Goal: Find specific page/section: Find specific page/section

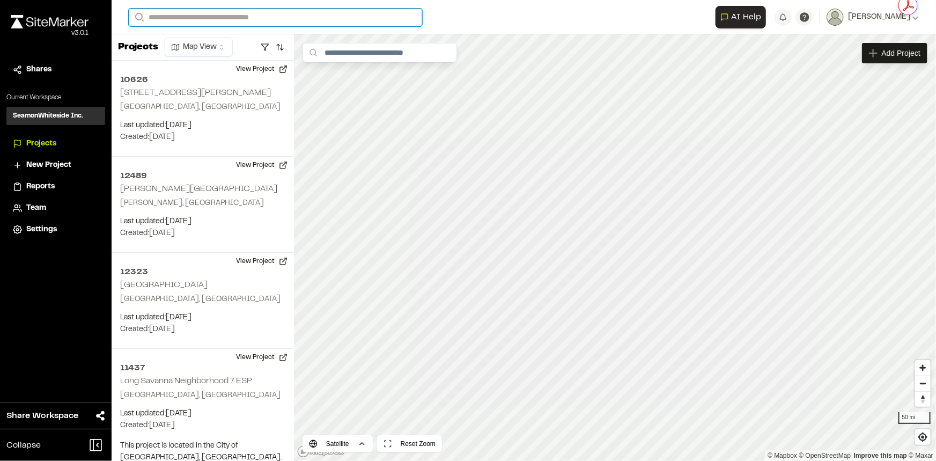
click at [261, 14] on input "Search" at bounding box center [275, 18] width 293 height 18
type input "*****"
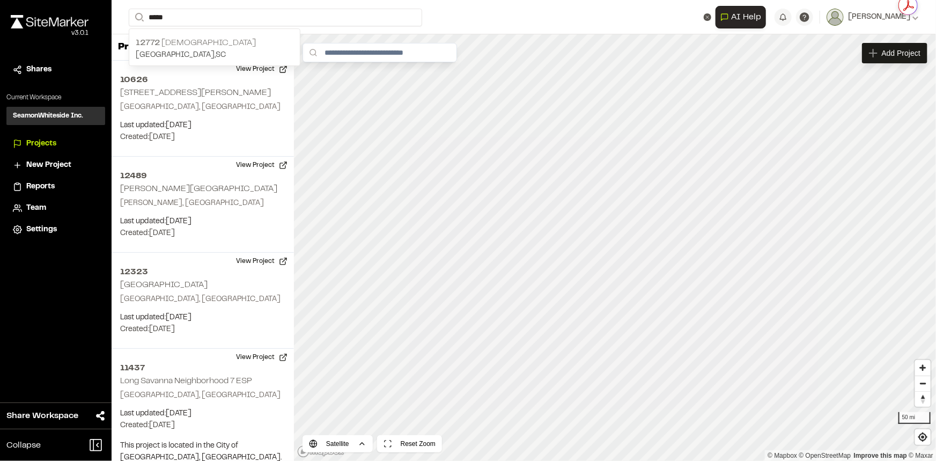
click at [244, 49] on p "[GEOGRAPHIC_DATA] , [GEOGRAPHIC_DATA]" at bounding box center [215, 55] width 158 height 12
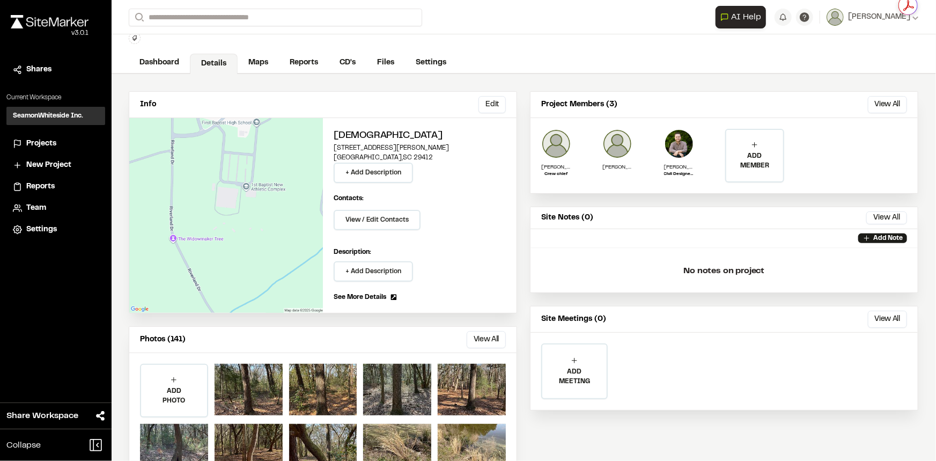
scroll to position [73, 0]
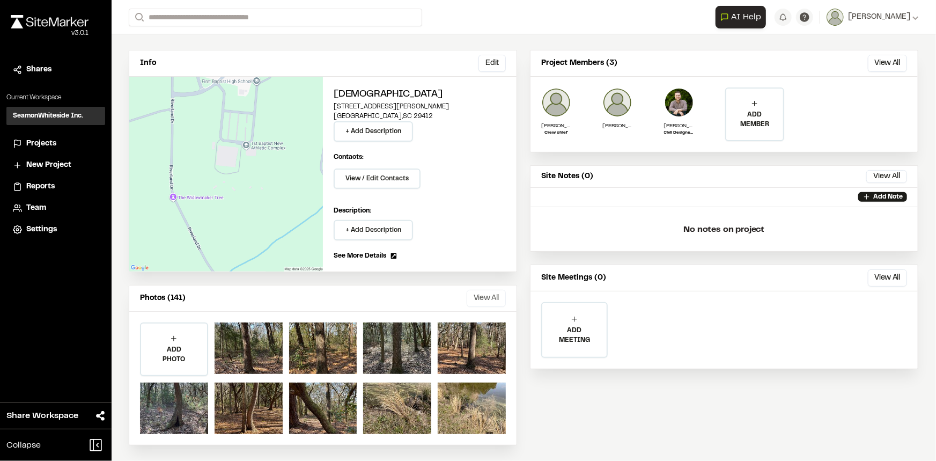
click at [474, 294] on button "View All" at bounding box center [485, 298] width 39 height 17
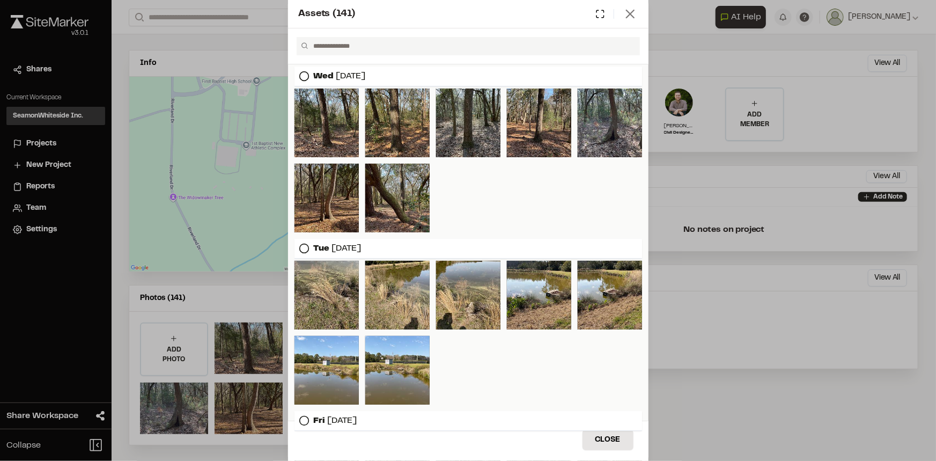
click at [631, 9] on icon at bounding box center [629, 13] width 15 height 15
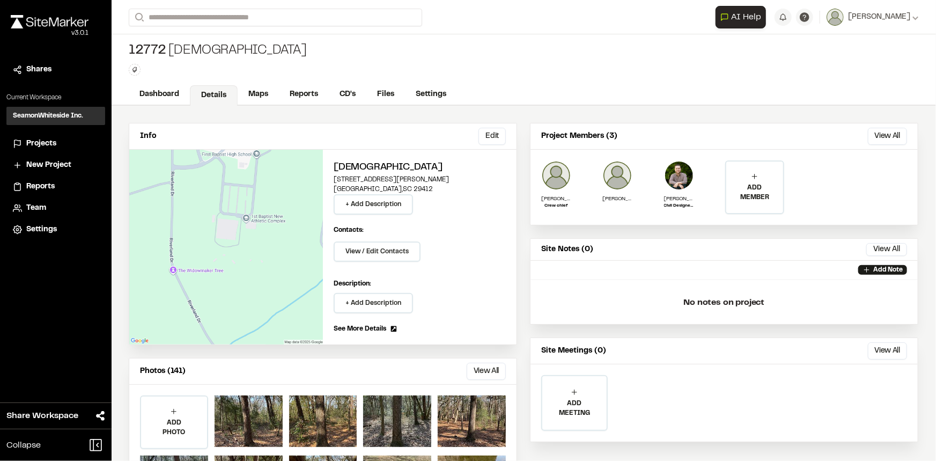
scroll to position [0, 0]
